Goal: Information Seeking & Learning: Find specific fact

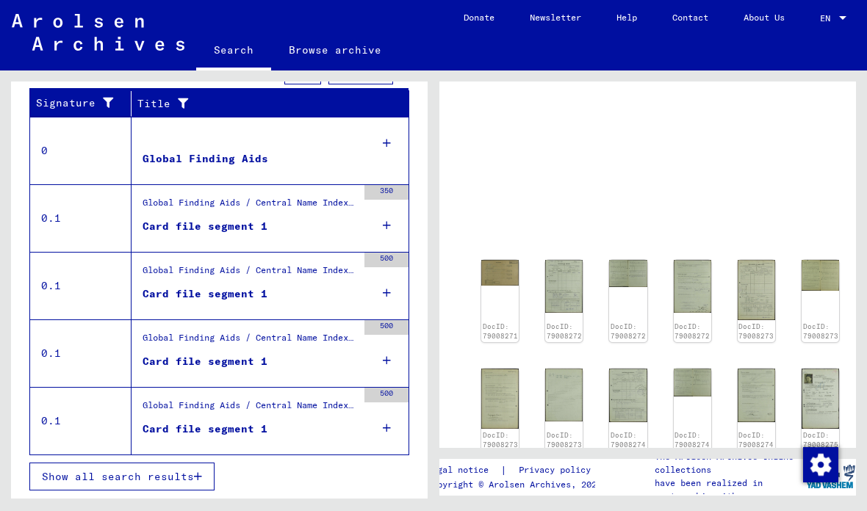
scroll to position [294, 0]
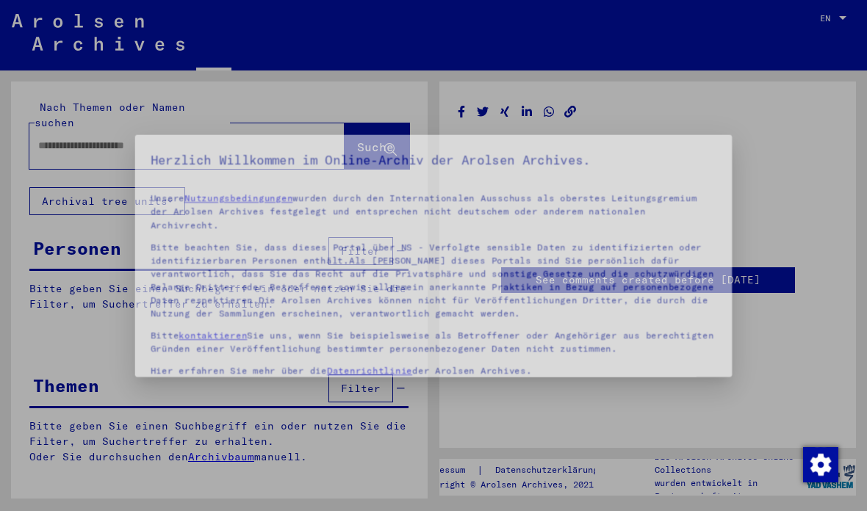
type input "********"
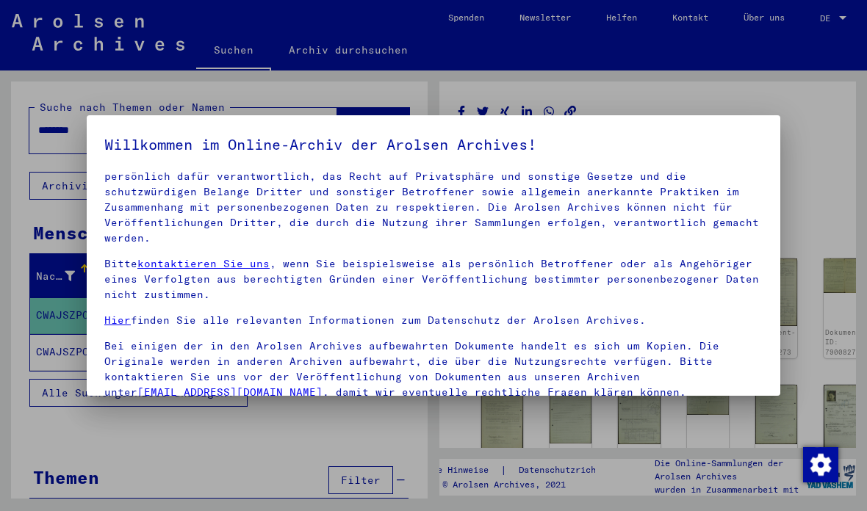
scroll to position [100, 0]
click at [117, 411] on label "Einverständniserklärung: Ich erkläre mich hiermit einverstanden, dass sensible …" at bounding box center [433, 455] width 658 height 88
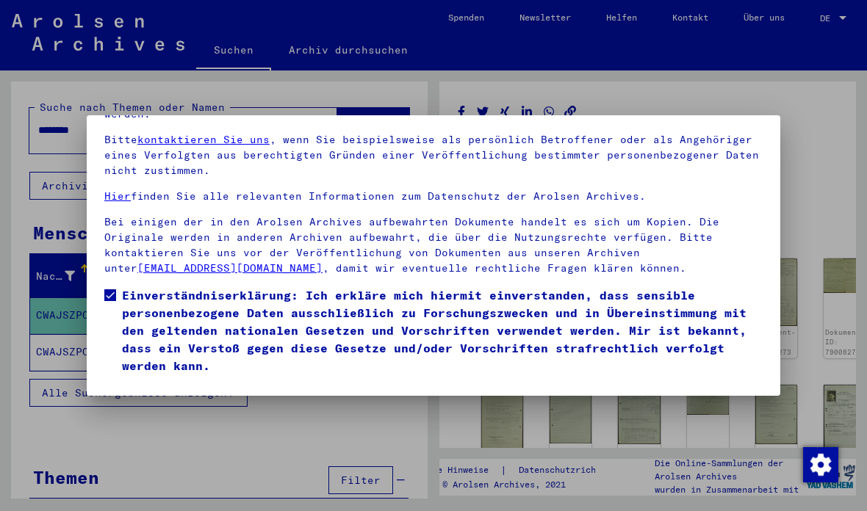
scroll to position [124, 0]
click at [170, 389] on font "Ich stimme zu" at bounding box center [160, 395] width 86 height 13
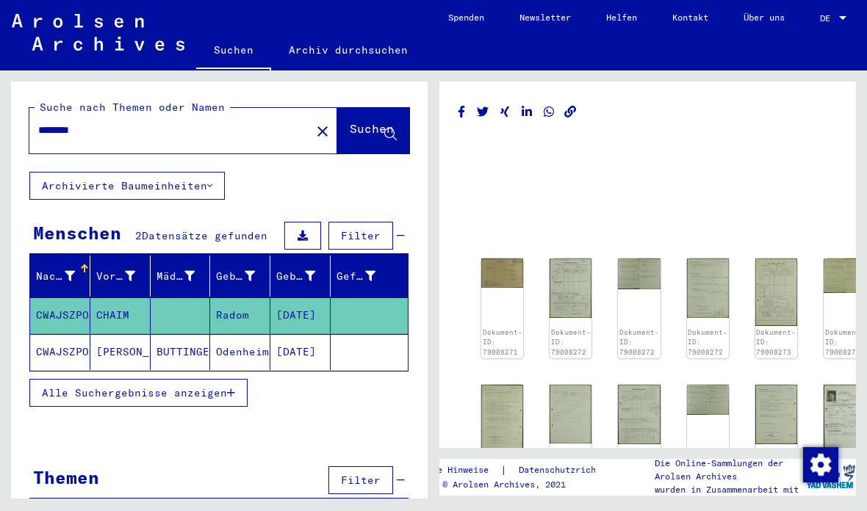
click at [825, 414] on img at bounding box center [845, 418] width 42 height 67
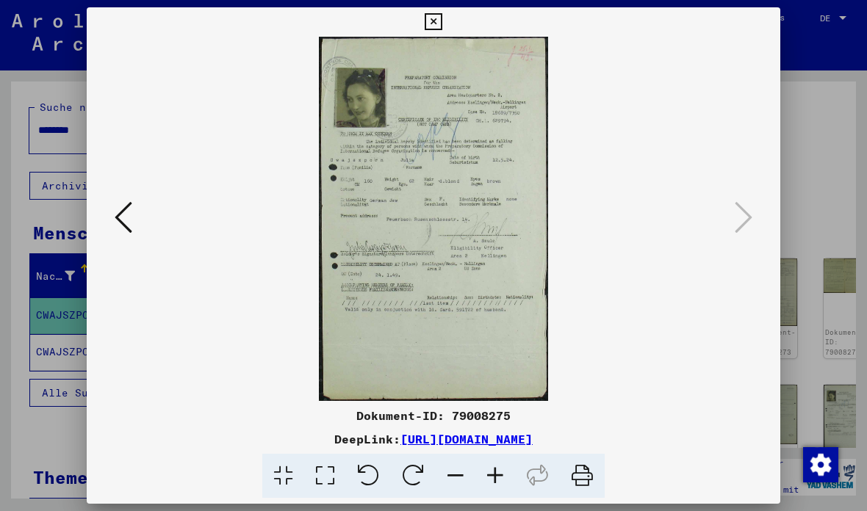
click at [127, 222] on icon at bounding box center [124, 217] width 18 height 35
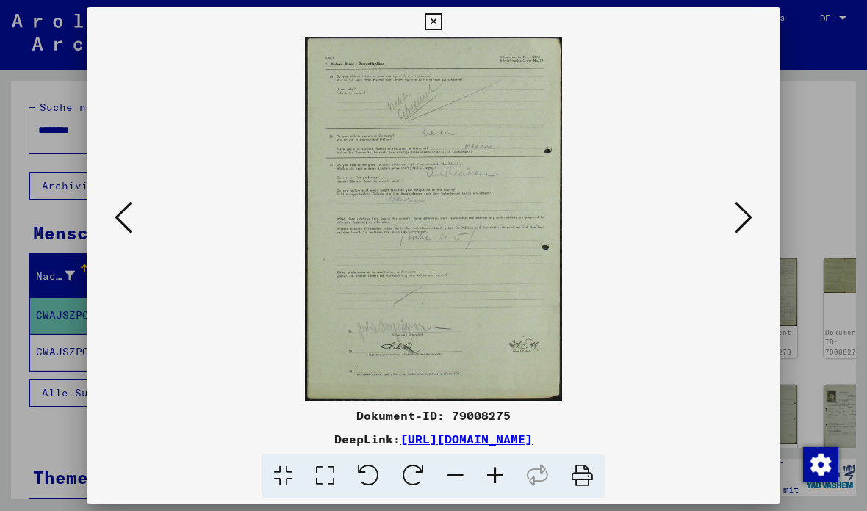
click at [129, 216] on icon at bounding box center [124, 217] width 18 height 35
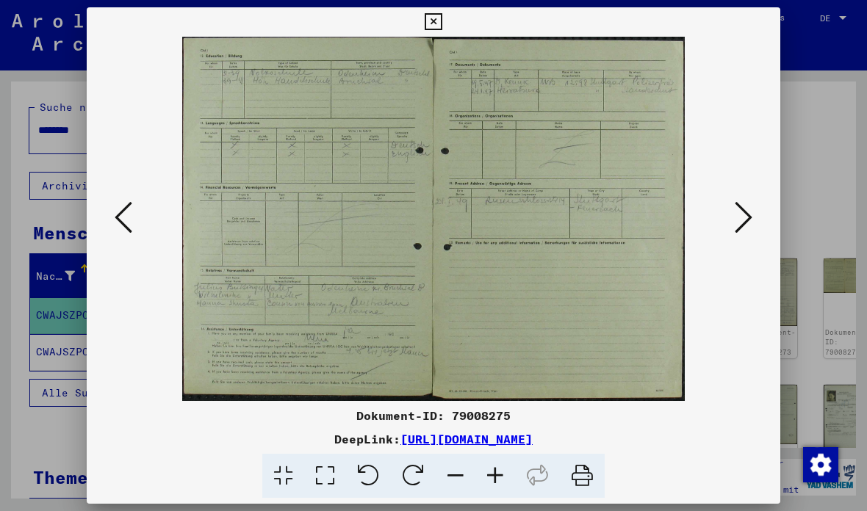
click at [125, 220] on icon at bounding box center [124, 217] width 18 height 35
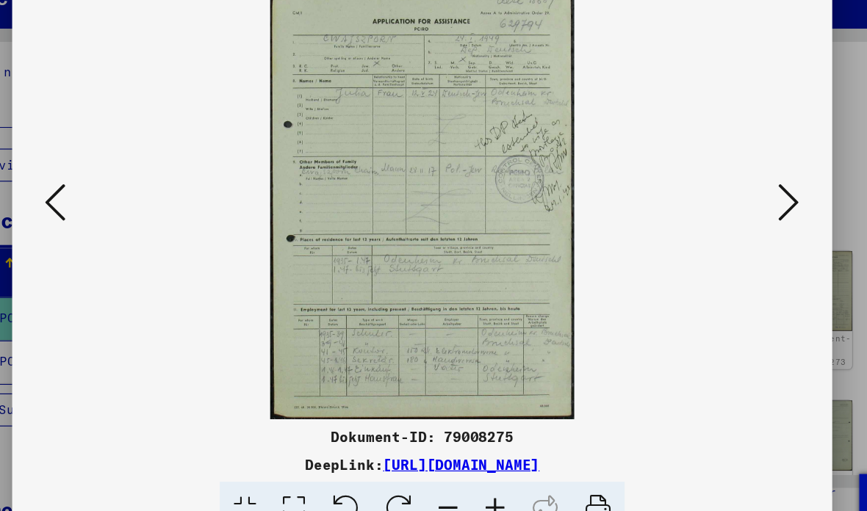
click at [115, 200] on icon at bounding box center [124, 217] width 18 height 35
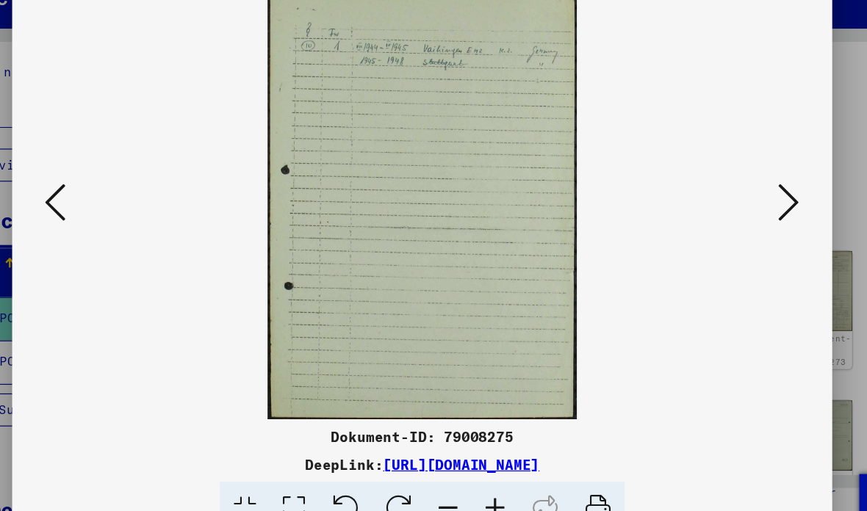
click at [115, 200] on icon at bounding box center [124, 217] width 18 height 35
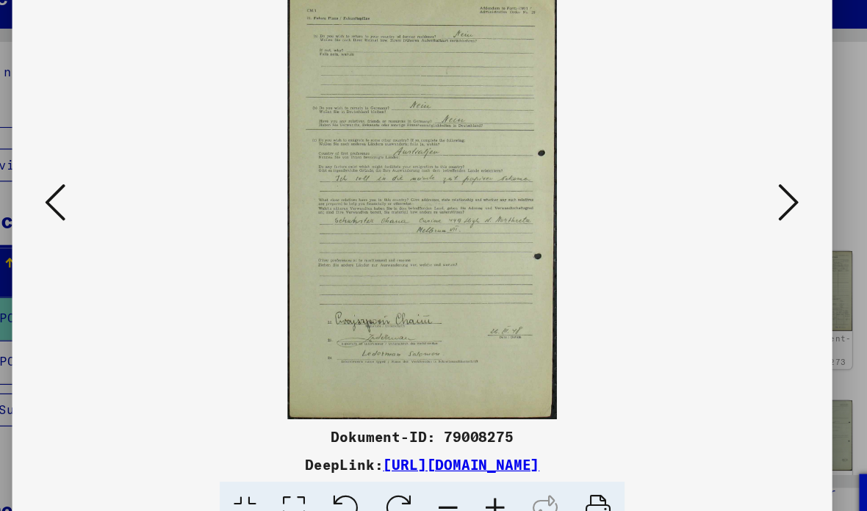
click at [115, 200] on icon at bounding box center [124, 217] width 18 height 35
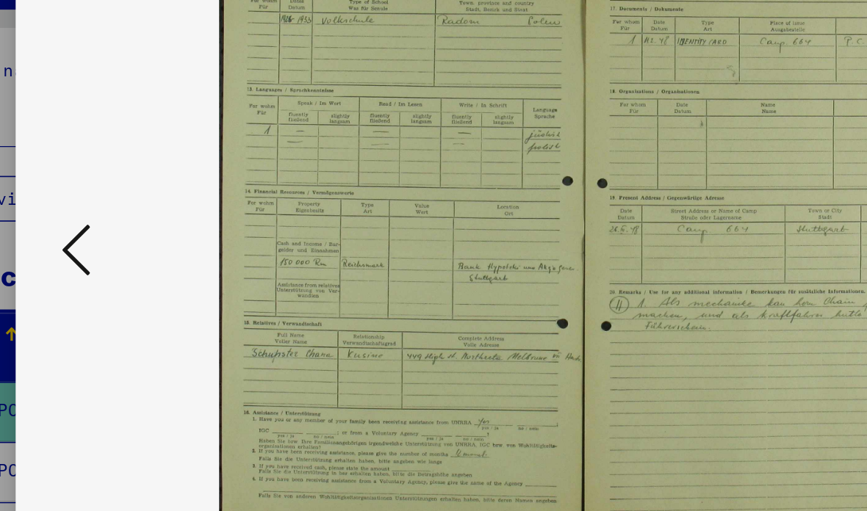
click at [115, 200] on icon at bounding box center [124, 217] width 18 height 35
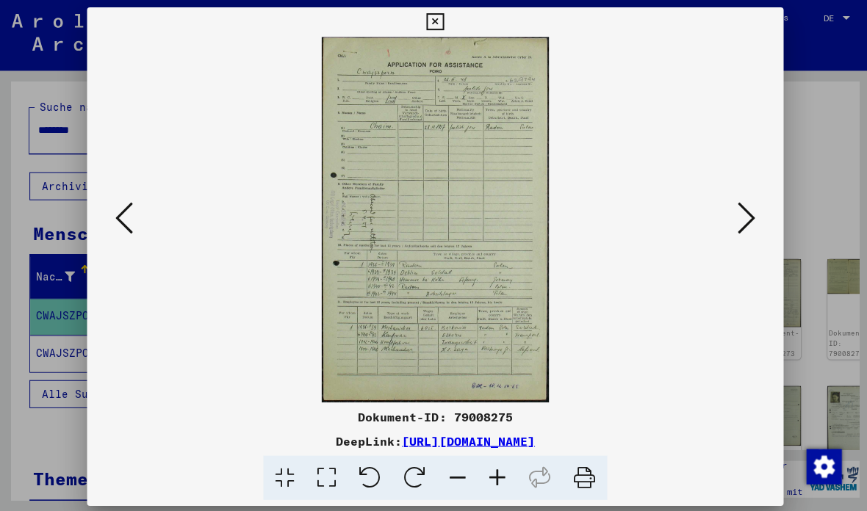
click at [123, 217] on icon at bounding box center [124, 217] width 18 height 35
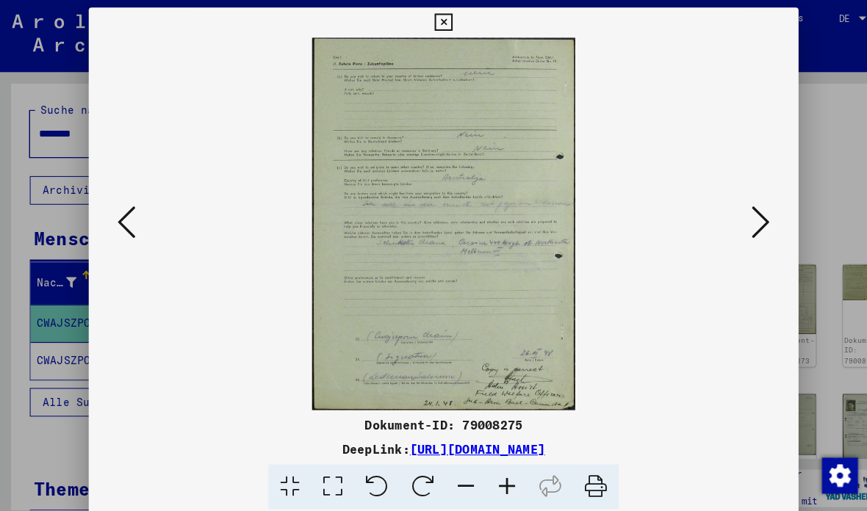
click at [123, 218] on icon at bounding box center [124, 217] width 18 height 35
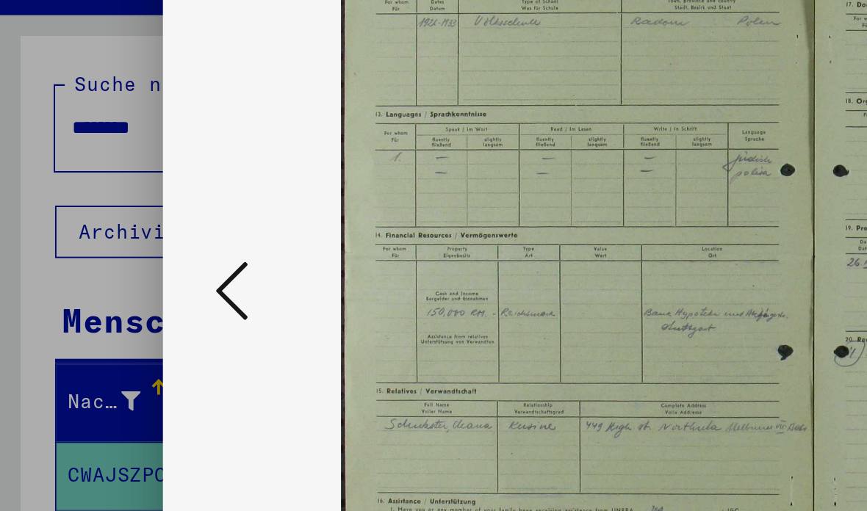
click at [123, 200] on icon at bounding box center [124, 217] width 18 height 35
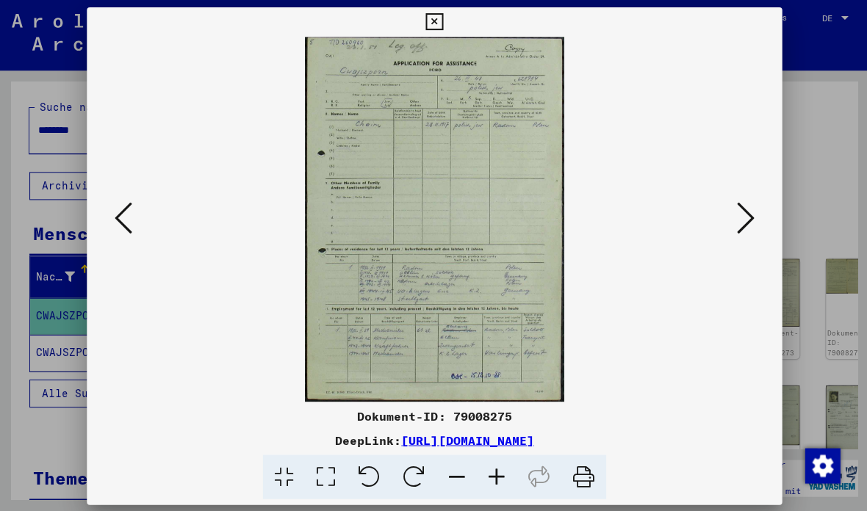
click at [126, 220] on icon at bounding box center [124, 217] width 18 height 35
